Goal: Check status

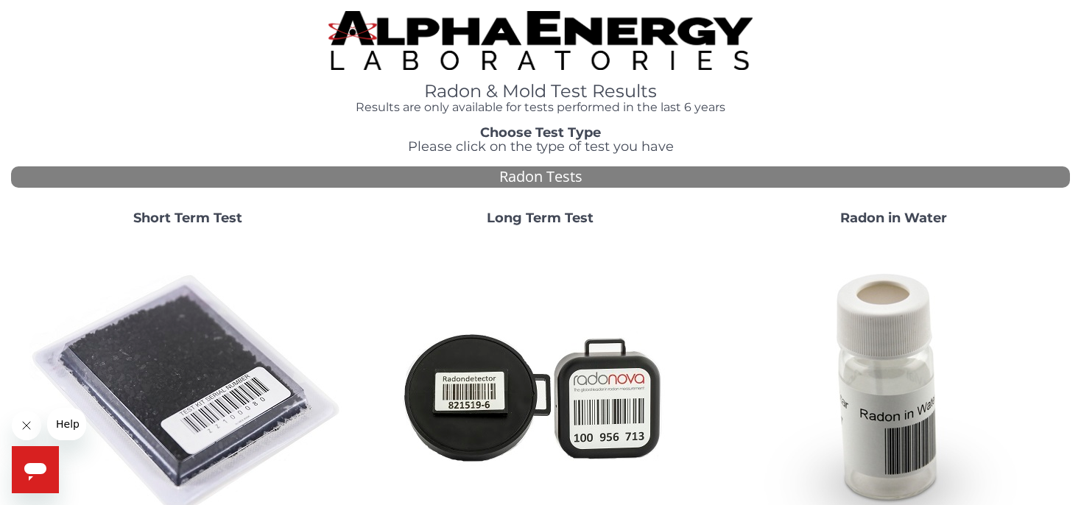
click at [202, 215] on strong "Short Term Test" at bounding box center [187, 218] width 109 height 16
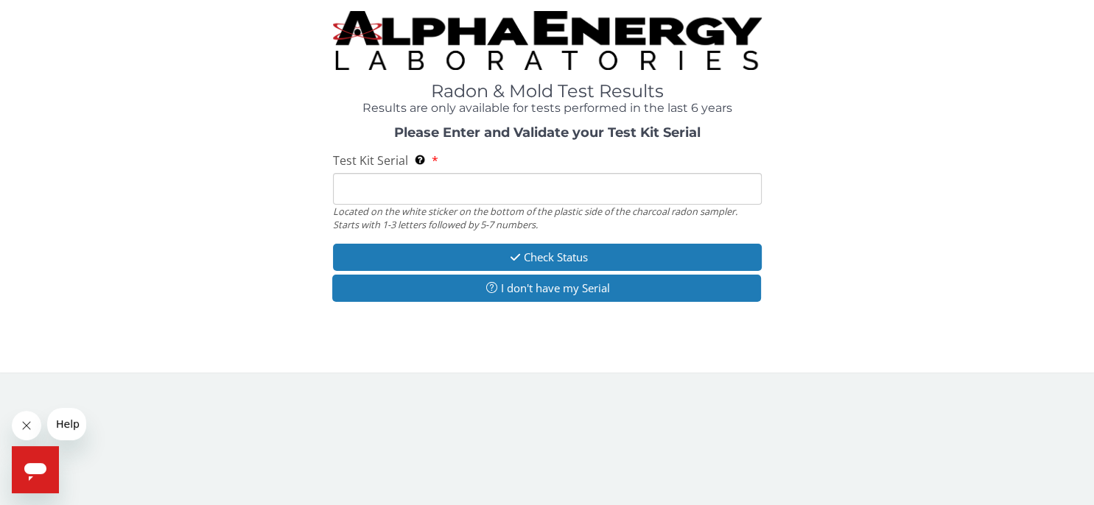
paste input "RA231377"
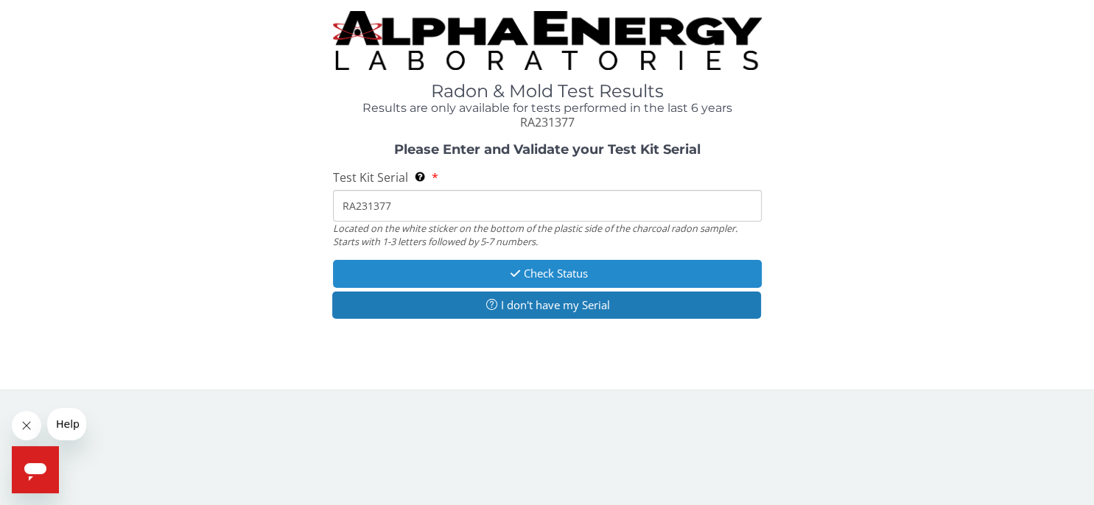
type input "RA231377"
click at [567, 278] on button "Check Status" at bounding box center [547, 273] width 429 height 27
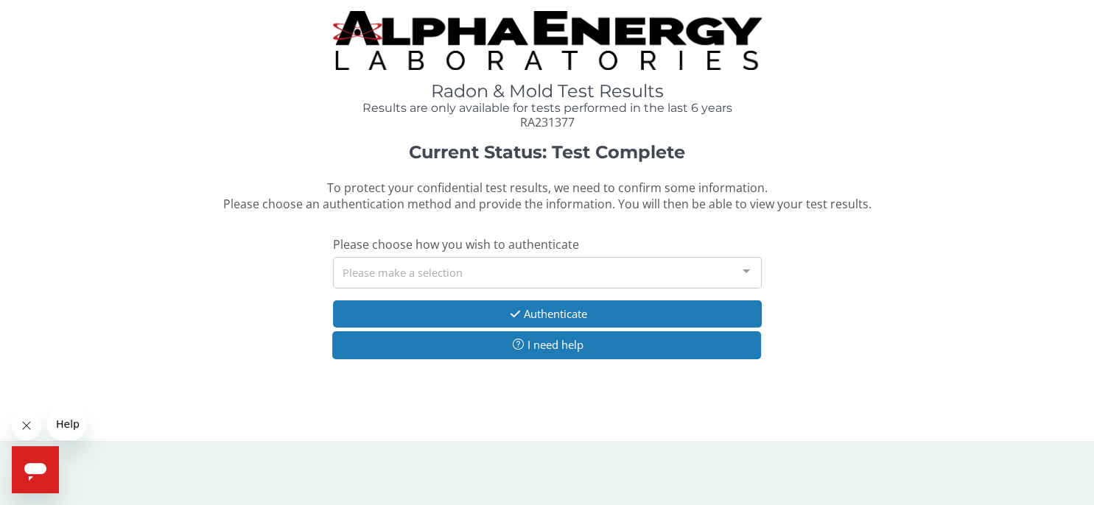
click at [738, 270] on div at bounding box center [745, 272] width 29 height 28
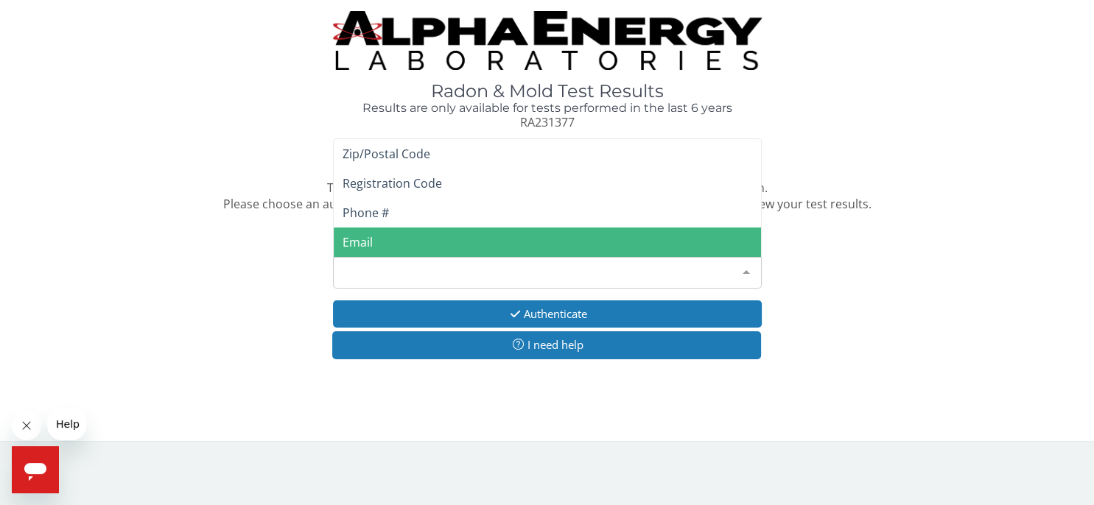
click at [370, 243] on span "Email" at bounding box center [358, 242] width 30 height 16
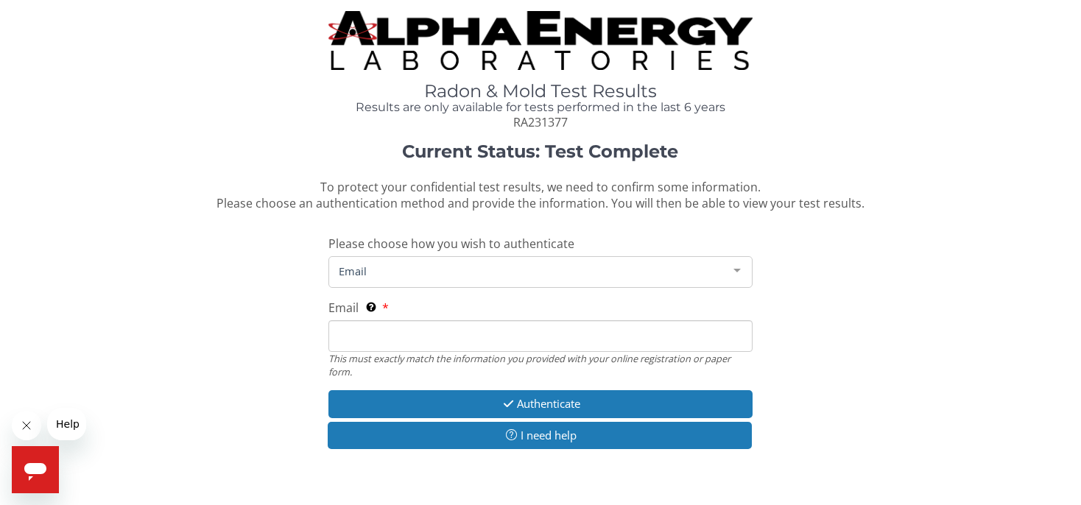
click at [422, 334] on input "Email This must exactly match the information you provided with your online reg…" at bounding box center [541, 336] width 424 height 32
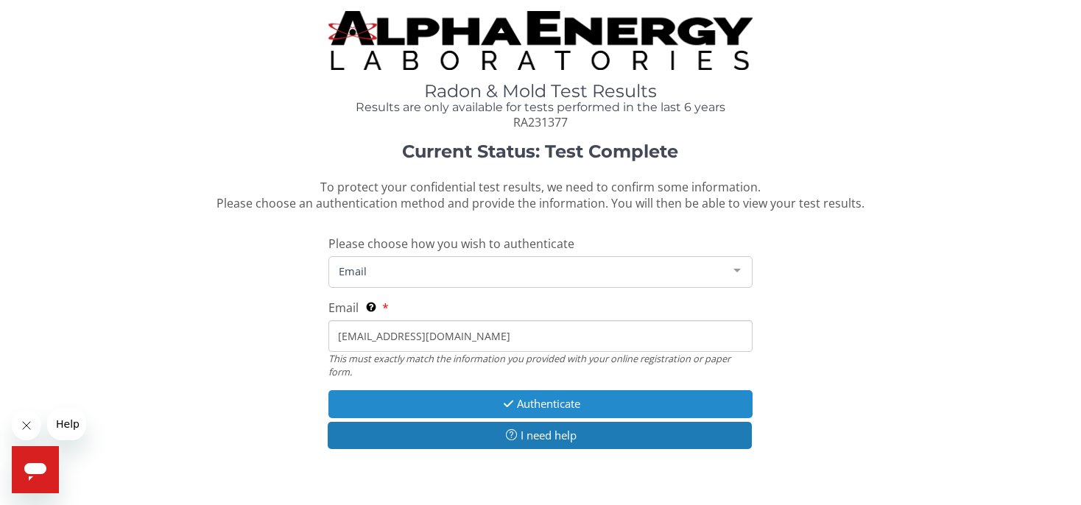
type input "[EMAIL_ADDRESS][DOMAIN_NAME]"
click at [551, 410] on button "Authenticate" at bounding box center [541, 403] width 424 height 27
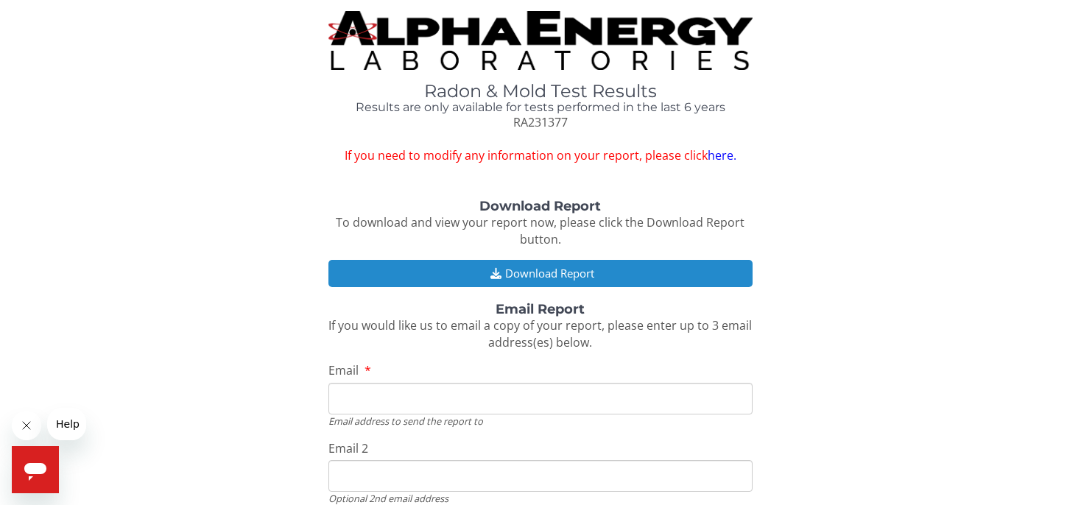
click at [524, 268] on button "Download Report" at bounding box center [541, 273] width 424 height 27
